Goal: Information Seeking & Learning: Find specific fact

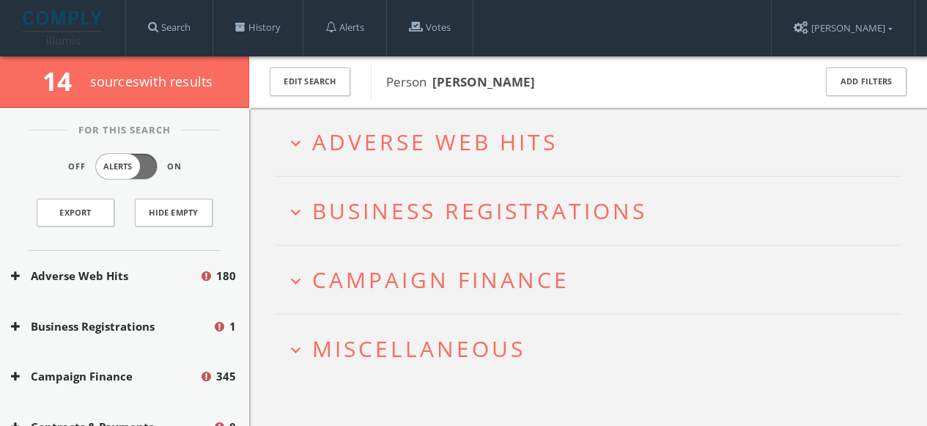
scroll to position [29, 0]
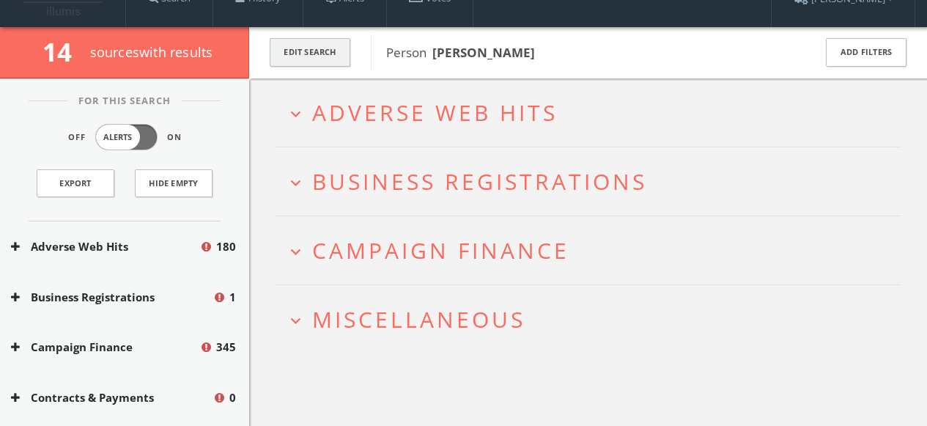
click at [329, 56] on button "Edit Search" at bounding box center [310, 52] width 81 height 29
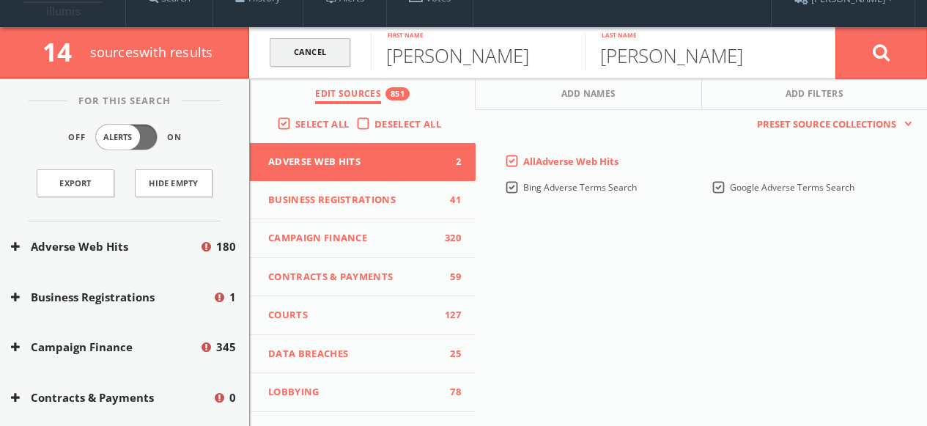
drag, startPoint x: 456, startPoint y: 56, endPoint x: 301, endPoint y: 59, distance: 154.6
click at [306, 59] on form "Cancel [PERSON_NAME] First name [PERSON_NAME] Last name Cancel" at bounding box center [587, 52] width 677 height 51
paste input "[PERSON_NAME]"
type input "[PERSON_NAME]"
drag, startPoint x: 672, startPoint y: 53, endPoint x: 582, endPoint y: 59, distance: 89.5
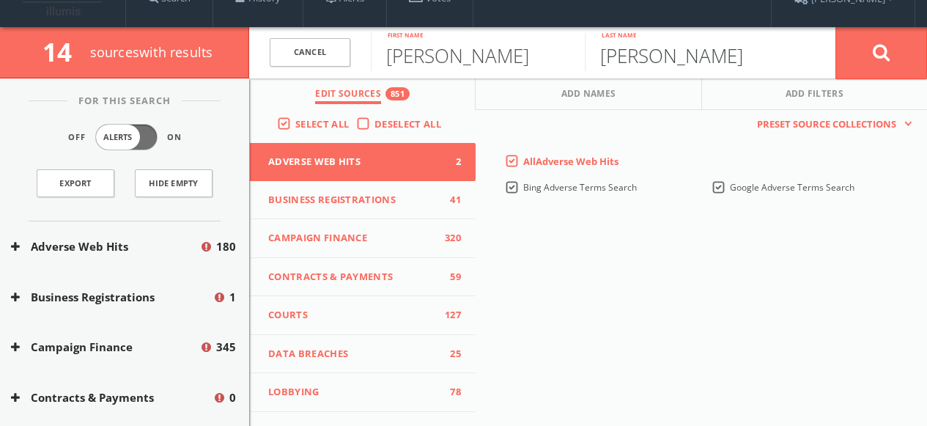
click at [582, 59] on form "Cancel [PERSON_NAME] First name [PERSON_NAME] Last name Cancel" at bounding box center [587, 52] width 677 height 51
paste input "[PERSON_NAME]"
drag, startPoint x: 672, startPoint y: 57, endPoint x: 439, endPoint y: 57, distance: 232.2
click at [449, 56] on form "Cancel [PERSON_NAME] First name [PERSON_NAME] Last name Cancel" at bounding box center [587, 52] width 677 height 51
type input "[PERSON_NAME]"
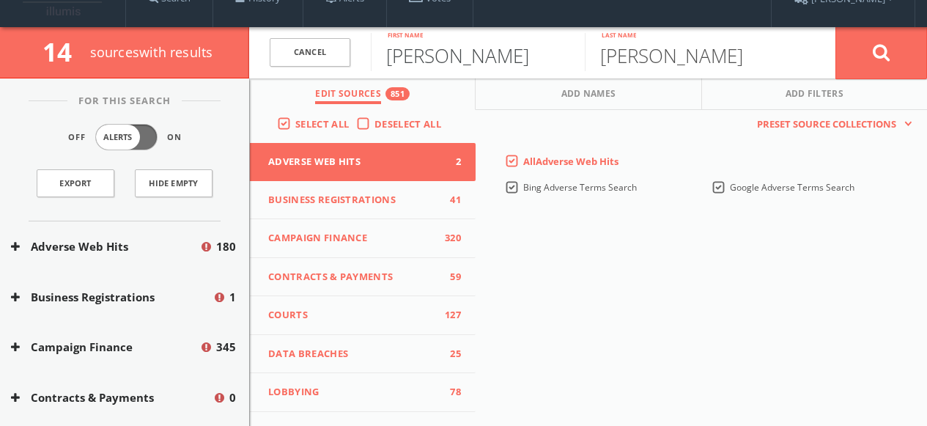
drag, startPoint x: 447, startPoint y: 55, endPoint x: 557, endPoint y: 55, distance: 110.6
click at [541, 55] on input "[PERSON_NAME]" at bounding box center [478, 52] width 214 height 38
type input "[PERSON_NAME]"
click at [850, 60] on button at bounding box center [881, 52] width 92 height 53
